Goal: Task Accomplishment & Management: Manage account settings

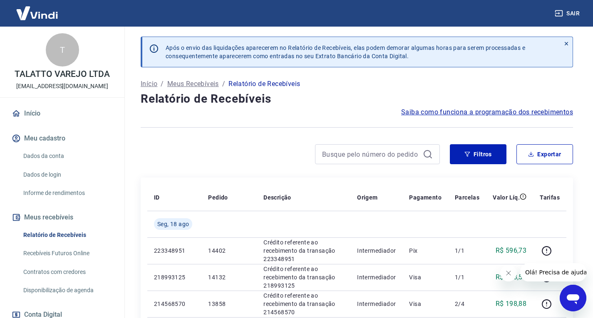
click at [509, 155] on div "Filtros Exportar" at bounding box center [511, 154] width 123 height 20
click at [492, 155] on button "Filtros" at bounding box center [478, 154] width 57 height 20
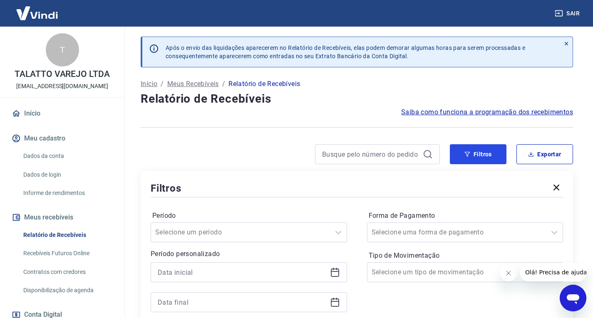
scroll to position [42, 0]
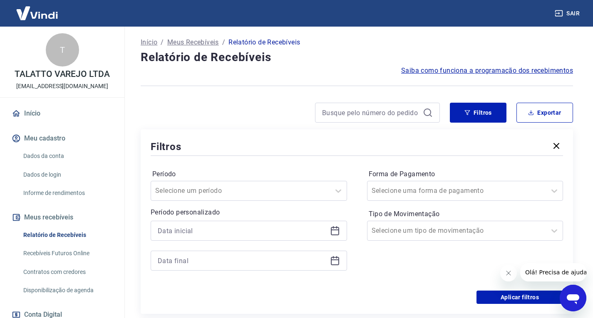
click at [334, 239] on div at bounding box center [249, 231] width 196 height 20
click at [332, 234] on icon at bounding box center [335, 231] width 10 height 10
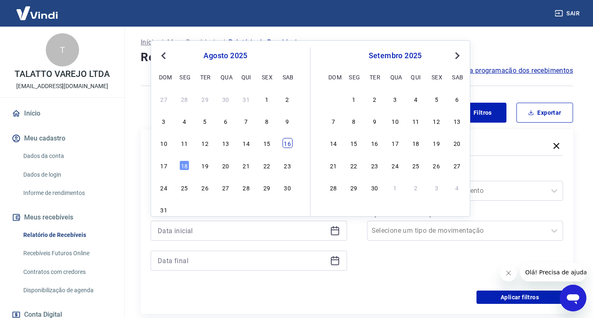
click at [288, 142] on div "16" at bounding box center [287, 143] width 10 height 10
type input "16/08/2025"
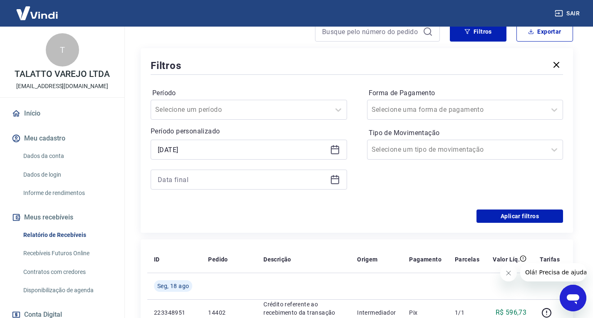
scroll to position [125, 0]
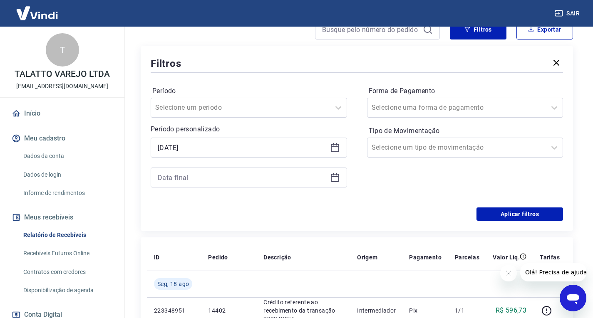
click at [333, 185] on div at bounding box center [249, 178] width 196 height 20
click at [337, 181] on icon at bounding box center [335, 178] width 10 height 10
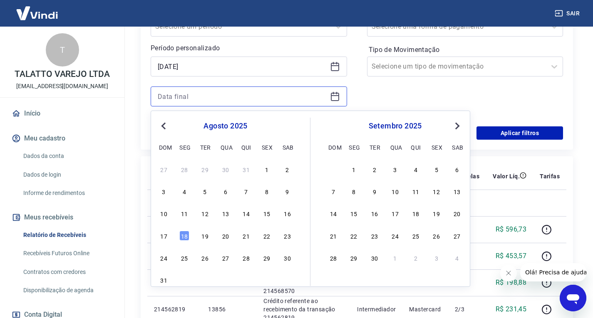
scroll to position [208, 0]
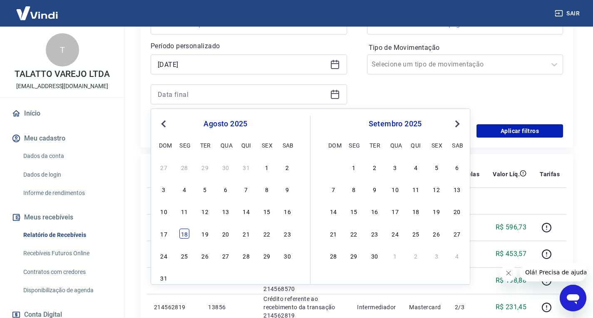
click at [182, 233] on div "18" at bounding box center [184, 234] width 10 height 10
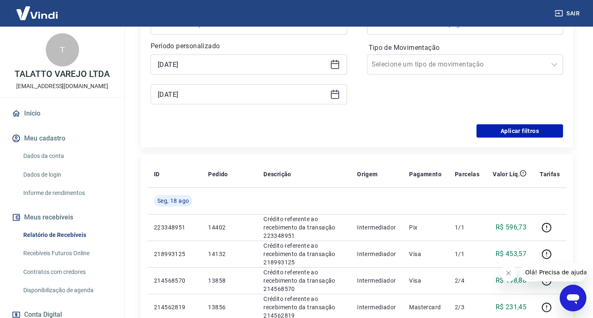
type input "18/08/2025"
click at [515, 126] on button "Aplicar filtros" at bounding box center [519, 130] width 87 height 13
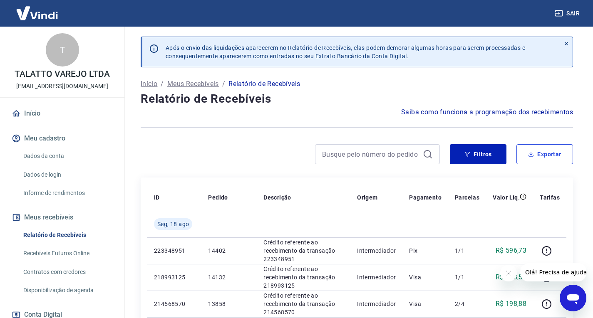
click at [552, 151] on button "Exportar" at bounding box center [544, 154] width 57 height 20
type input "16/08/2025"
type input "18/08/2025"
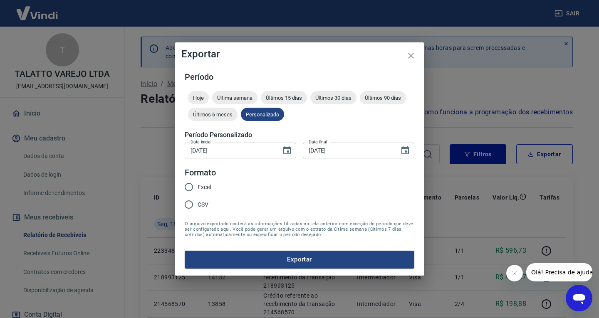
click at [197, 200] on input "CSV" at bounding box center [188, 204] width 17 height 17
radio input "true"
click at [196, 178] on input "Excel" at bounding box center [188, 186] width 17 height 17
radio input "true"
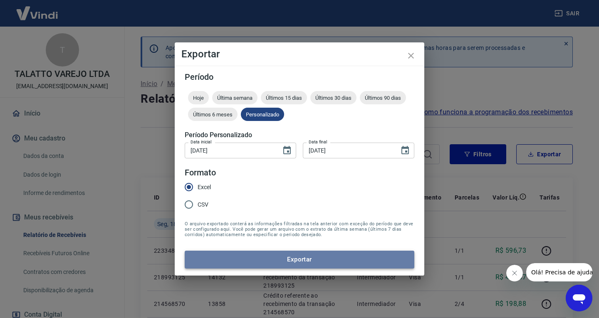
click at [334, 252] on button "Exportar" at bounding box center [300, 259] width 230 height 17
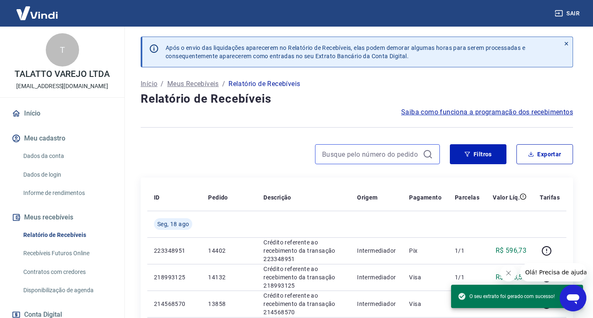
click at [343, 159] on input at bounding box center [370, 154] width 97 height 12
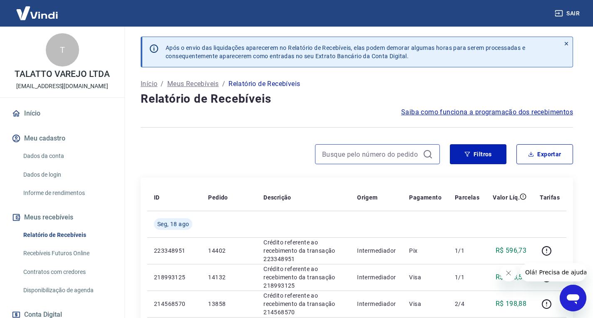
paste input "12932"
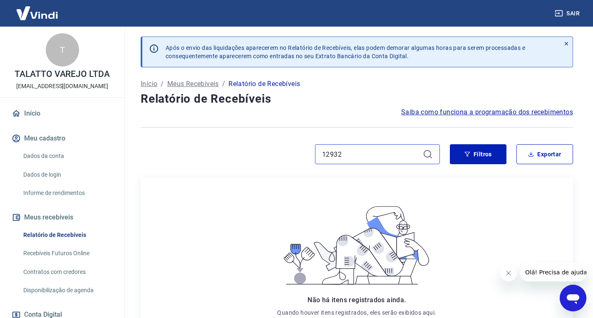
type input "12932"
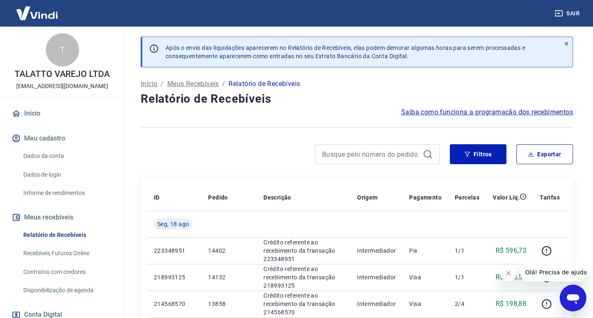
click at [361, 161] on div at bounding box center [377, 154] width 125 height 20
click at [359, 151] on input at bounding box center [370, 154] width 97 height 12
paste input "12932"
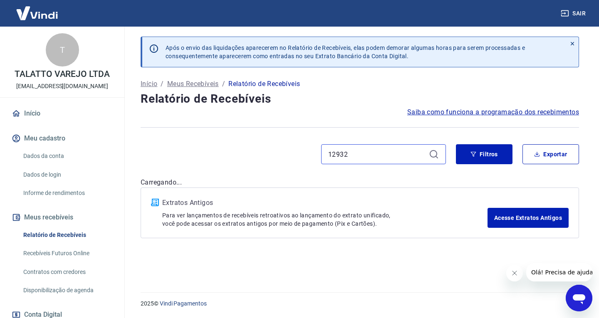
type input "12932"
click at [324, 153] on div "12932" at bounding box center [383, 154] width 125 height 20
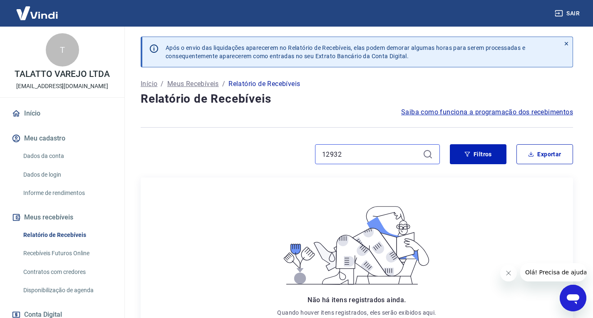
click at [323, 150] on input "12932" at bounding box center [370, 154] width 97 height 12
click at [350, 144] on div "12932" at bounding box center [377, 154] width 125 height 20
click at [359, 161] on div "12932" at bounding box center [377, 154] width 125 height 20
click at [364, 158] on input "12932" at bounding box center [370, 154] width 97 height 12
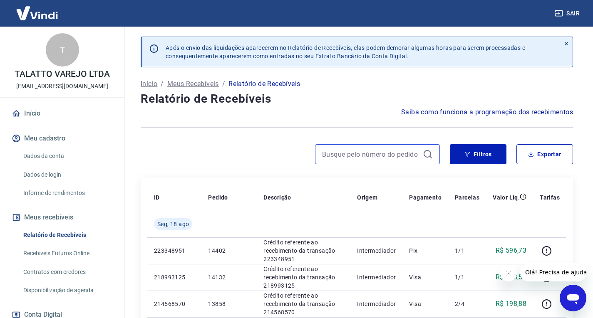
click at [329, 151] on input at bounding box center [370, 154] width 97 height 12
paste input "11054"
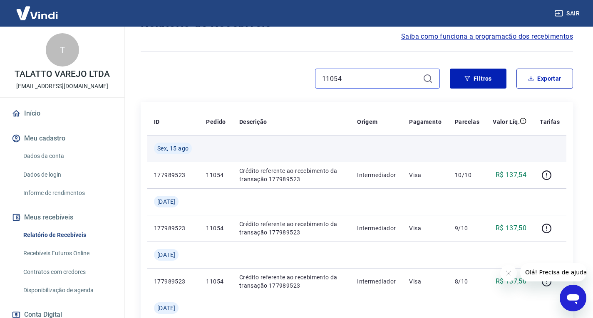
scroll to position [83, 0]
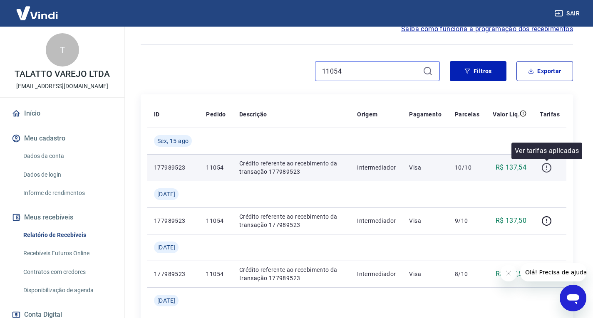
type input "11054"
click at [549, 167] on icon "button" at bounding box center [546, 168] width 10 height 10
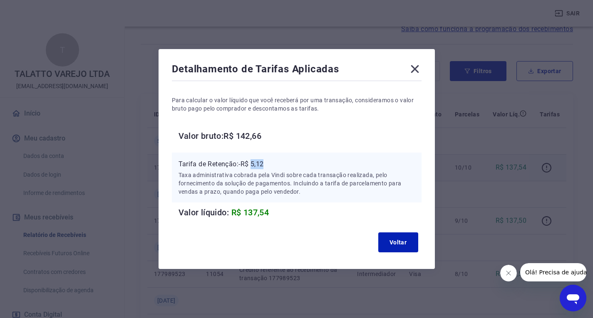
drag, startPoint x: 272, startPoint y: 161, endPoint x: 287, endPoint y: 164, distance: 14.4
click at [281, 161] on p "Tarifa de Retenção: -R$ 5,12" at bounding box center [296, 164] width 236 height 10
copy p "5,12"
click at [411, 73] on icon at bounding box center [414, 68] width 13 height 13
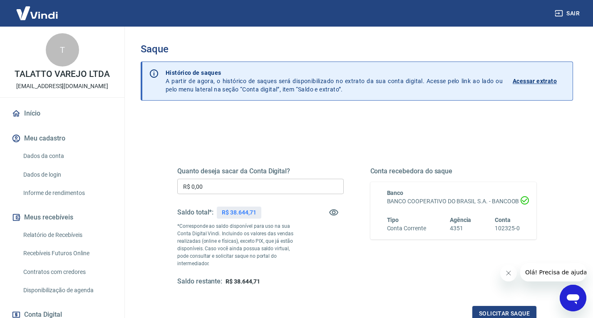
click at [246, 213] on p "R$ 38.644,71" at bounding box center [239, 212] width 34 height 9
click at [245, 213] on p "R$ 38.644,71" at bounding box center [239, 212] width 34 height 9
copy p "38.644,71"
click at [239, 213] on p "R$ 2.013,43" at bounding box center [237, 212] width 31 height 9
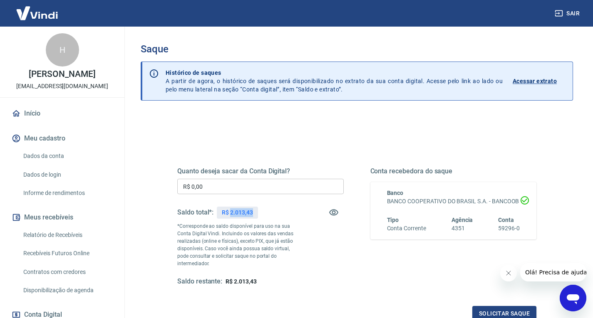
copy p "2.013,43"
